Goal: Find specific page/section: Find specific page/section

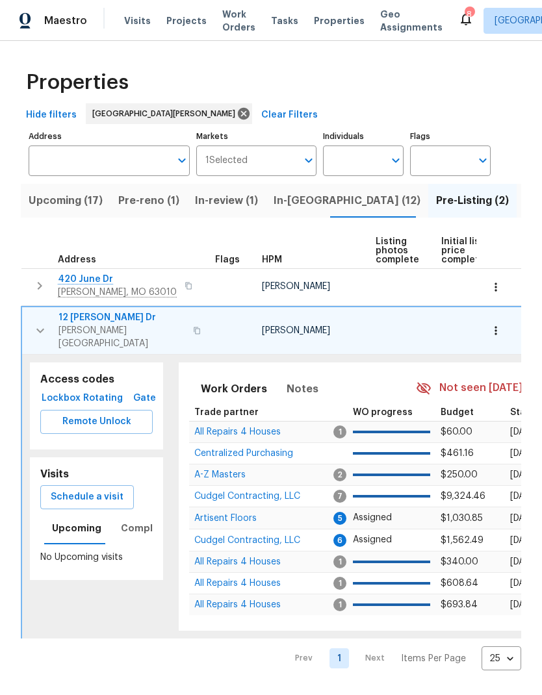
click at [105, 326] on span "[PERSON_NAME][GEOGRAPHIC_DATA]" at bounding box center [121, 337] width 127 height 26
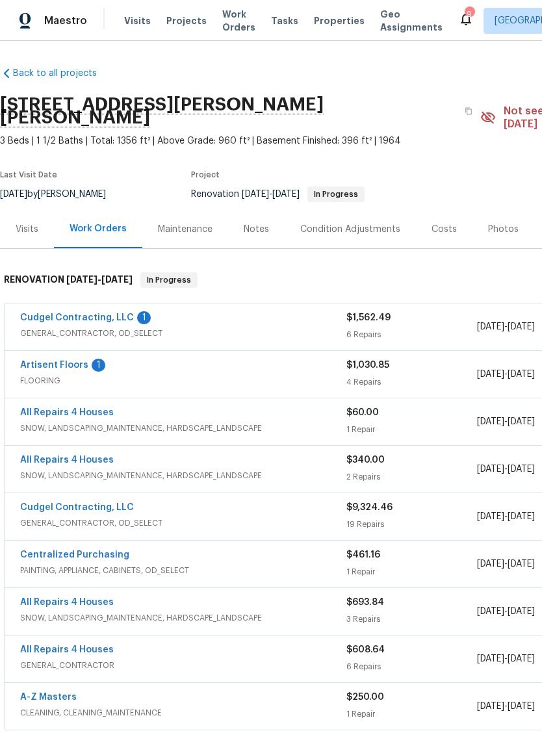
click at [445, 223] on div "Costs" at bounding box center [443, 229] width 25 height 13
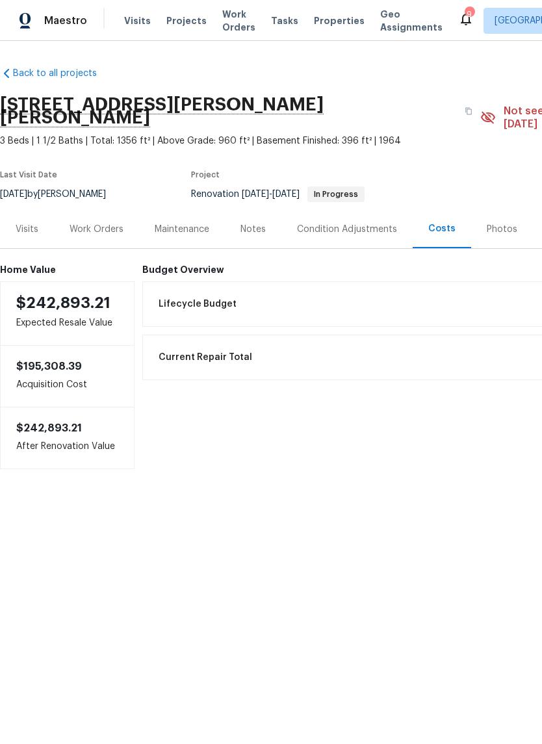
click at [490, 223] on div "Photos" at bounding box center [502, 229] width 31 height 13
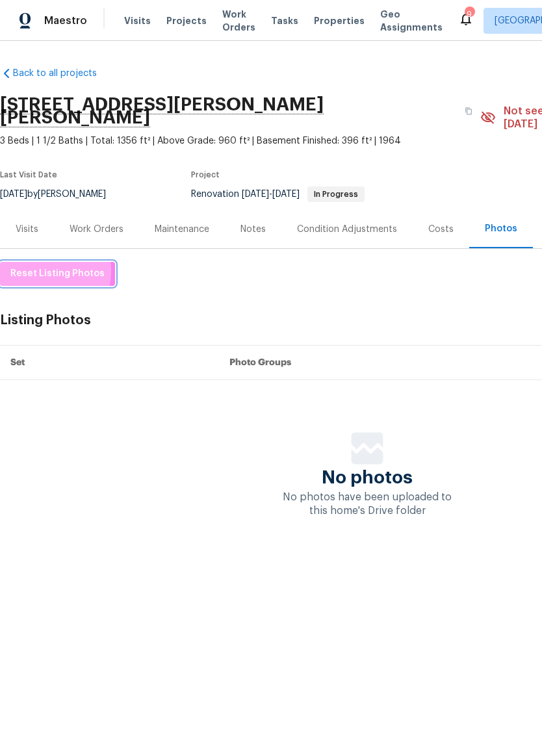
click at [43, 266] on span "Reset Listing Photos" at bounding box center [57, 274] width 94 height 16
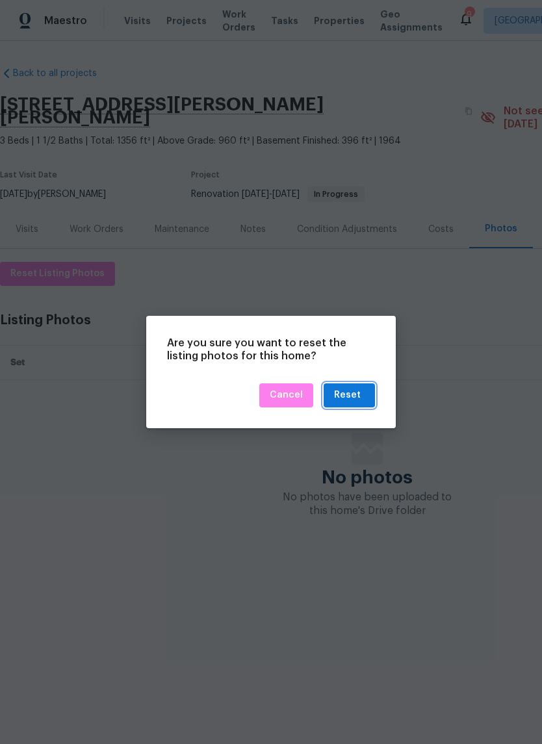
click at [361, 398] on div "Reset" at bounding box center [349, 395] width 31 height 16
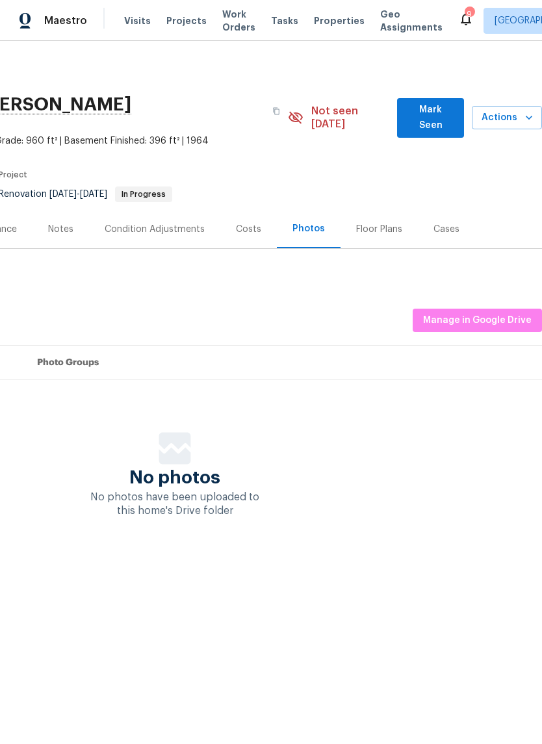
scroll to position [0, 192]
click at [477, 313] on span "Manage in Google Drive" at bounding box center [477, 321] width 109 height 16
